Goal: Register for event/course

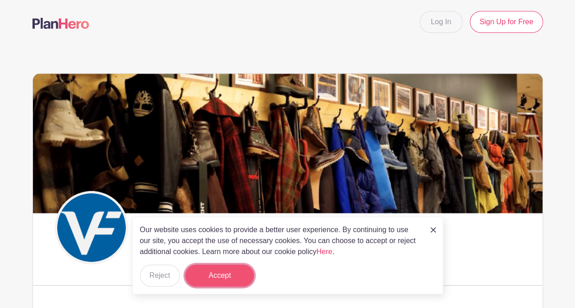
click at [223, 274] on button "Accept" at bounding box center [219, 276] width 69 height 22
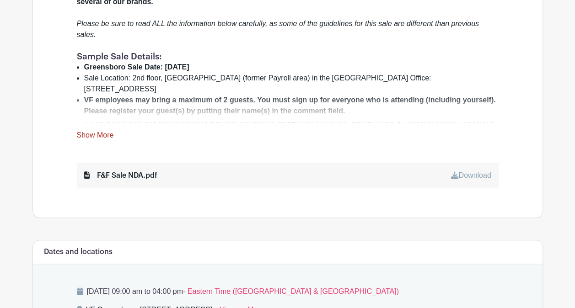
scroll to position [366, 0]
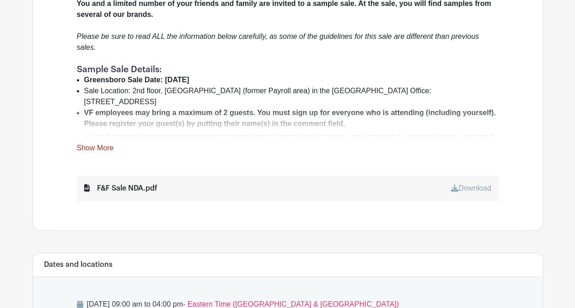
click at [100, 144] on link "Show More" at bounding box center [95, 149] width 37 height 11
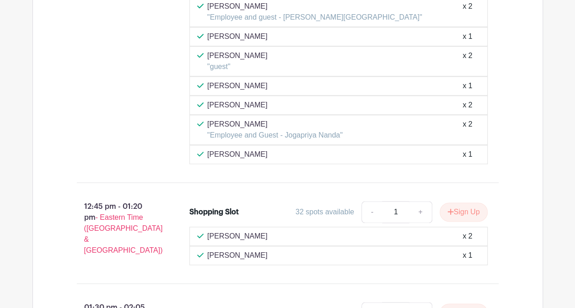
scroll to position [3933, 0]
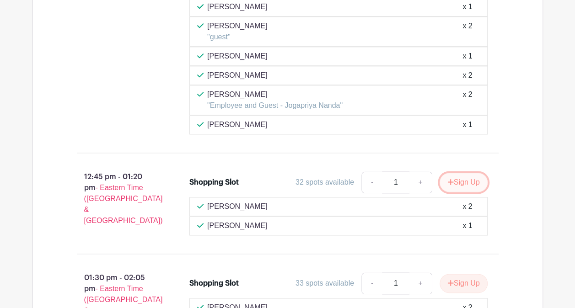
click at [460, 173] on button "Sign Up" at bounding box center [464, 182] width 48 height 19
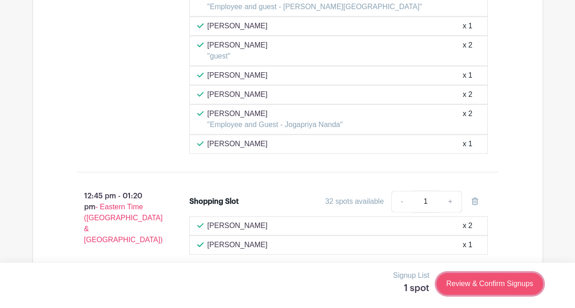
click at [472, 284] on link "Review & Confirm Signups" at bounding box center [489, 284] width 106 height 22
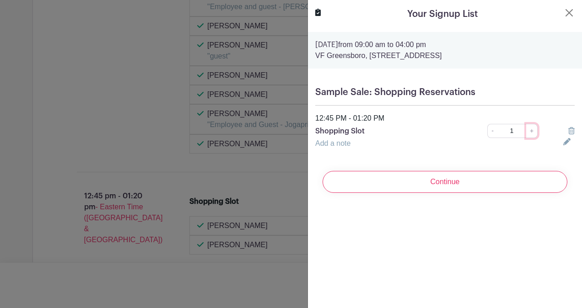
click at [527, 130] on link "+" at bounding box center [531, 131] width 11 height 14
type input "2"
click at [336, 141] on link "Add a note" at bounding box center [332, 143] width 35 height 8
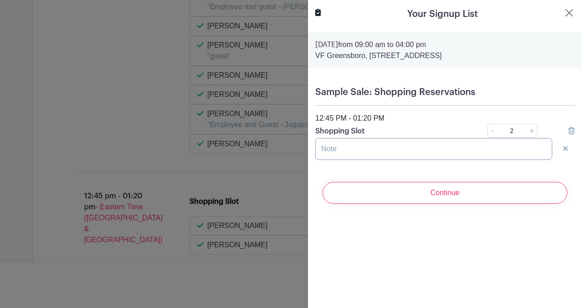
click at [328, 149] on input "text" at bounding box center [433, 149] width 237 height 22
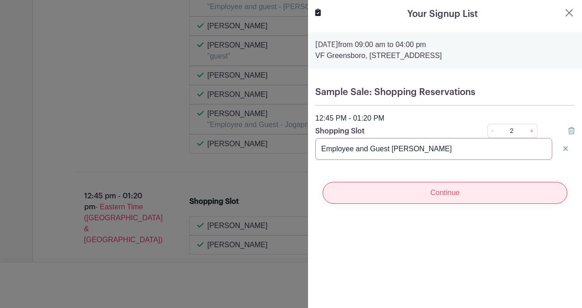
type input "Employee and Guest [PERSON_NAME]"
click at [419, 191] on input "Continue" at bounding box center [444, 193] width 245 height 22
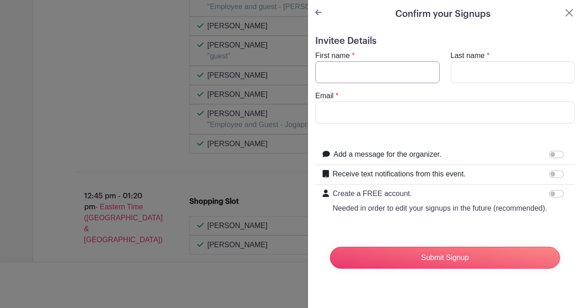
click at [334, 71] on input "First name" at bounding box center [377, 72] width 124 height 22
click at [329, 70] on input "First name" at bounding box center [377, 72] width 124 height 22
type input "[PERSON_NAME]"
click at [333, 112] on input "Email" at bounding box center [444, 113] width 259 height 22
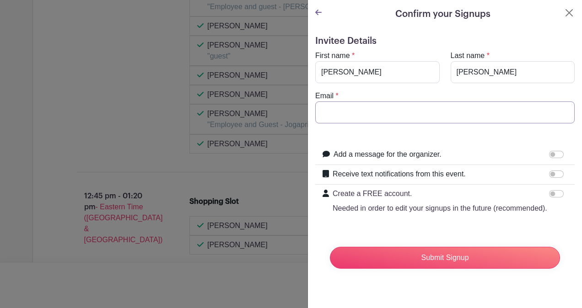
type input "[PERSON_NAME][EMAIL_ADDRESS][DOMAIN_NAME]"
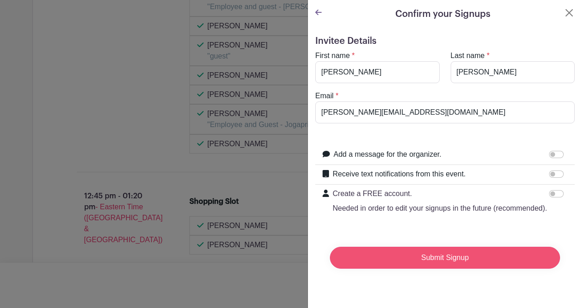
click at [426, 268] on input "Submit Signup" at bounding box center [445, 258] width 230 height 22
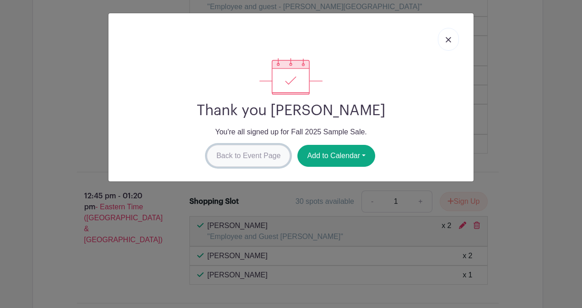
click at [237, 151] on link "Back to Event Page" at bounding box center [249, 156] width 84 height 22
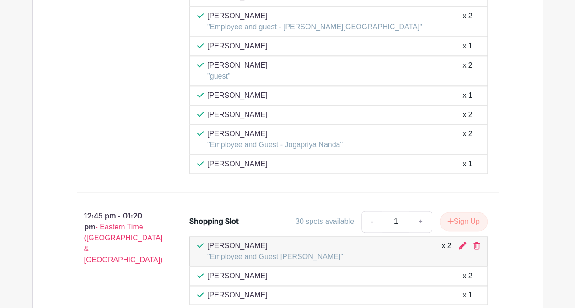
scroll to position [3776, 0]
